Goal: Information Seeking & Learning: Learn about a topic

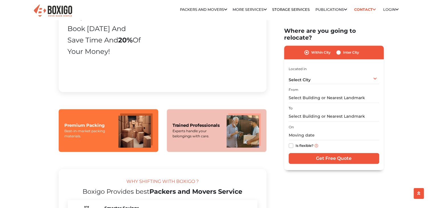
scroll to position [398, 0]
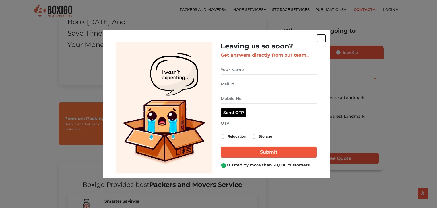
click at [320, 38] on img "get free quote dialog" at bounding box center [321, 38] width 5 height 5
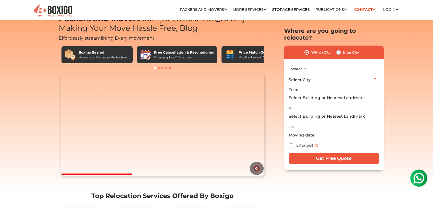
scroll to position [0, 0]
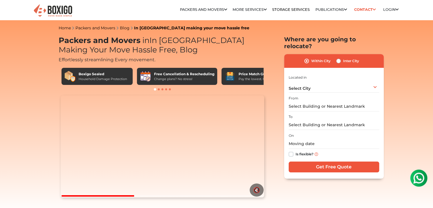
drag, startPoint x: 434, startPoint y: 52, endPoint x: 414, endPoint y: 16, distance: 40.2
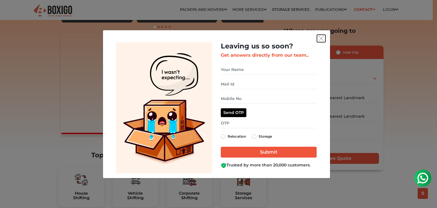
click at [321, 37] on img "get free quote dialog" at bounding box center [321, 38] width 5 height 5
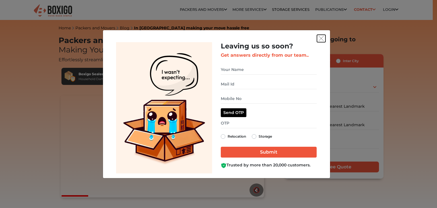
click at [324, 40] on img "get free quote dialog" at bounding box center [321, 38] width 5 height 5
click at [320, 38] on img "get free quote dialog" at bounding box center [321, 38] width 5 height 5
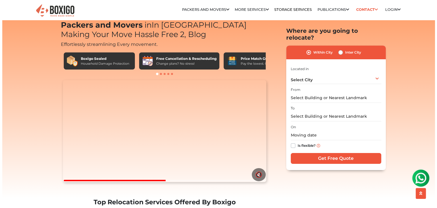
scroll to position [114, 0]
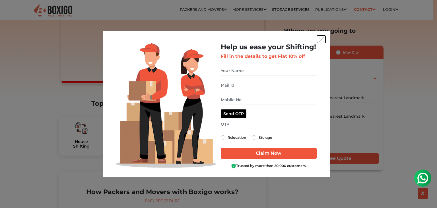
click at [324, 39] on button "get free quote dialog" at bounding box center [321, 39] width 9 height 7
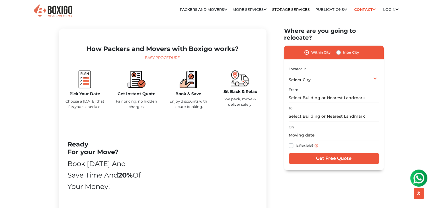
scroll to position [256, 0]
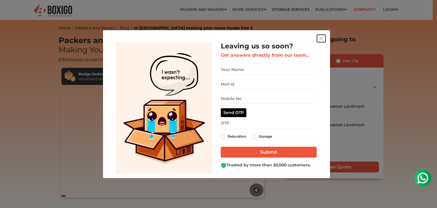
click at [319, 39] on img "get free quote dialog" at bounding box center [321, 38] width 5 height 5
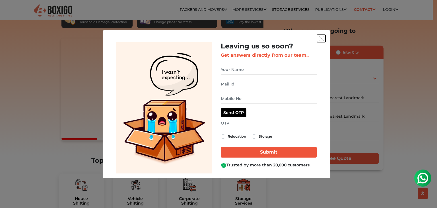
click at [321, 37] on img "get free quote dialog" at bounding box center [321, 38] width 5 height 5
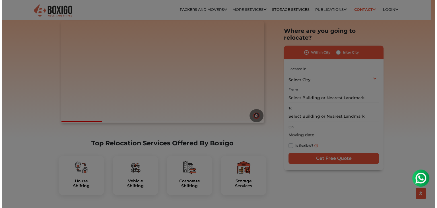
scroll to position [142, 0]
